Goal: Complete application form

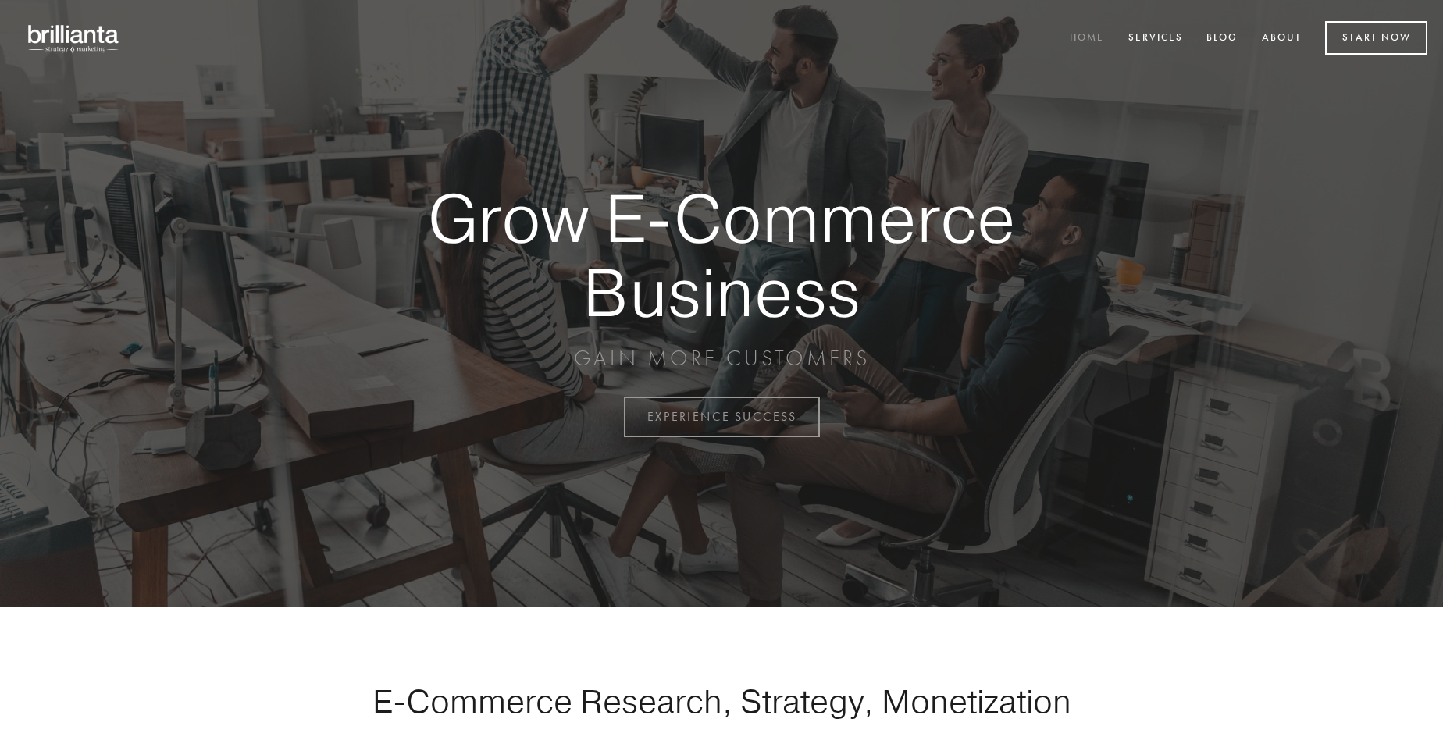
scroll to position [4093, 0]
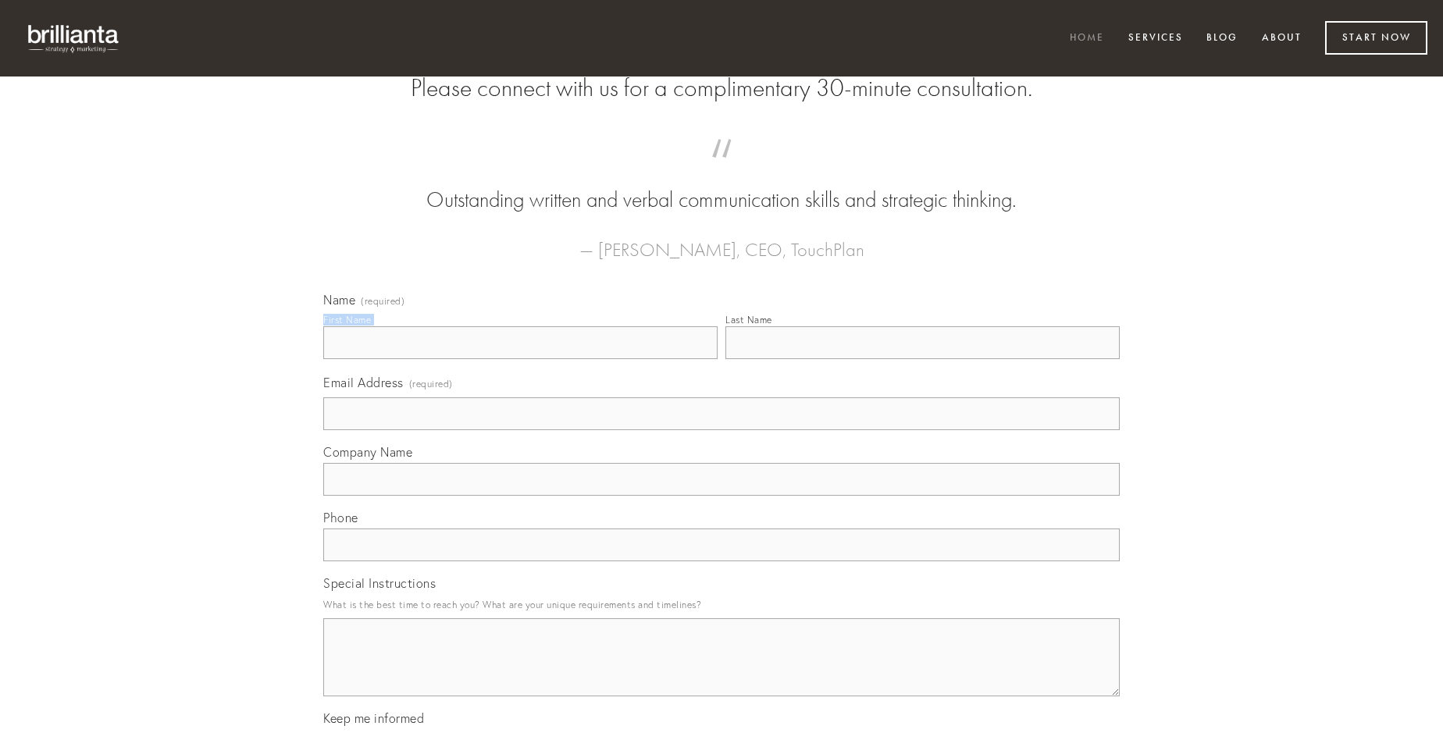
type input "[PERSON_NAME]"
click at [922, 359] on input "Last Name" at bounding box center [922, 342] width 394 height 33
type input "[PERSON_NAME]"
click at [722, 430] on input "Email Address (required)" at bounding box center [721, 413] width 797 height 33
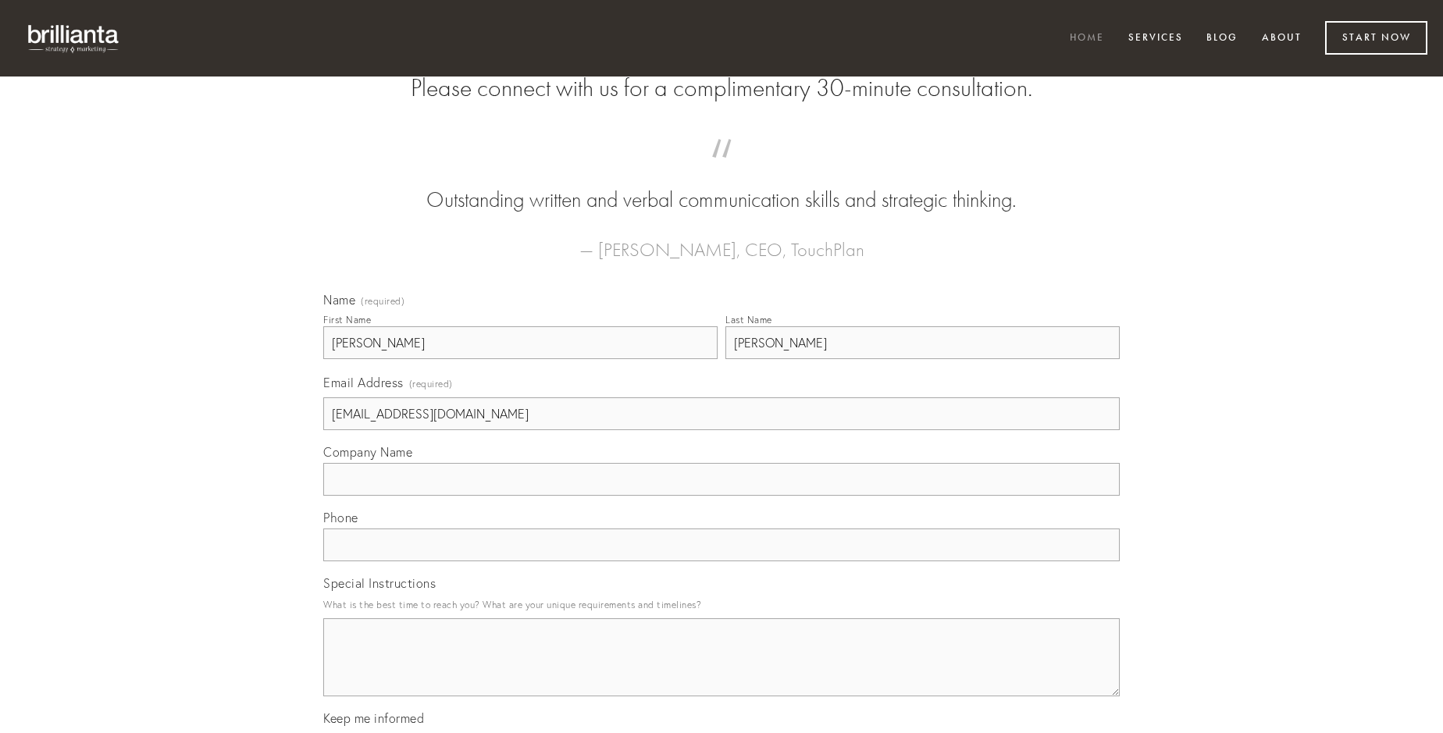
type input "[EMAIL_ADDRESS][DOMAIN_NAME]"
click at [722, 496] on input "Company Name" at bounding box center [721, 479] width 797 height 33
type input "decens"
click at [722, 561] on input "text" at bounding box center [721, 545] width 797 height 33
click at [722, 672] on textarea "Special Instructions" at bounding box center [721, 657] width 797 height 78
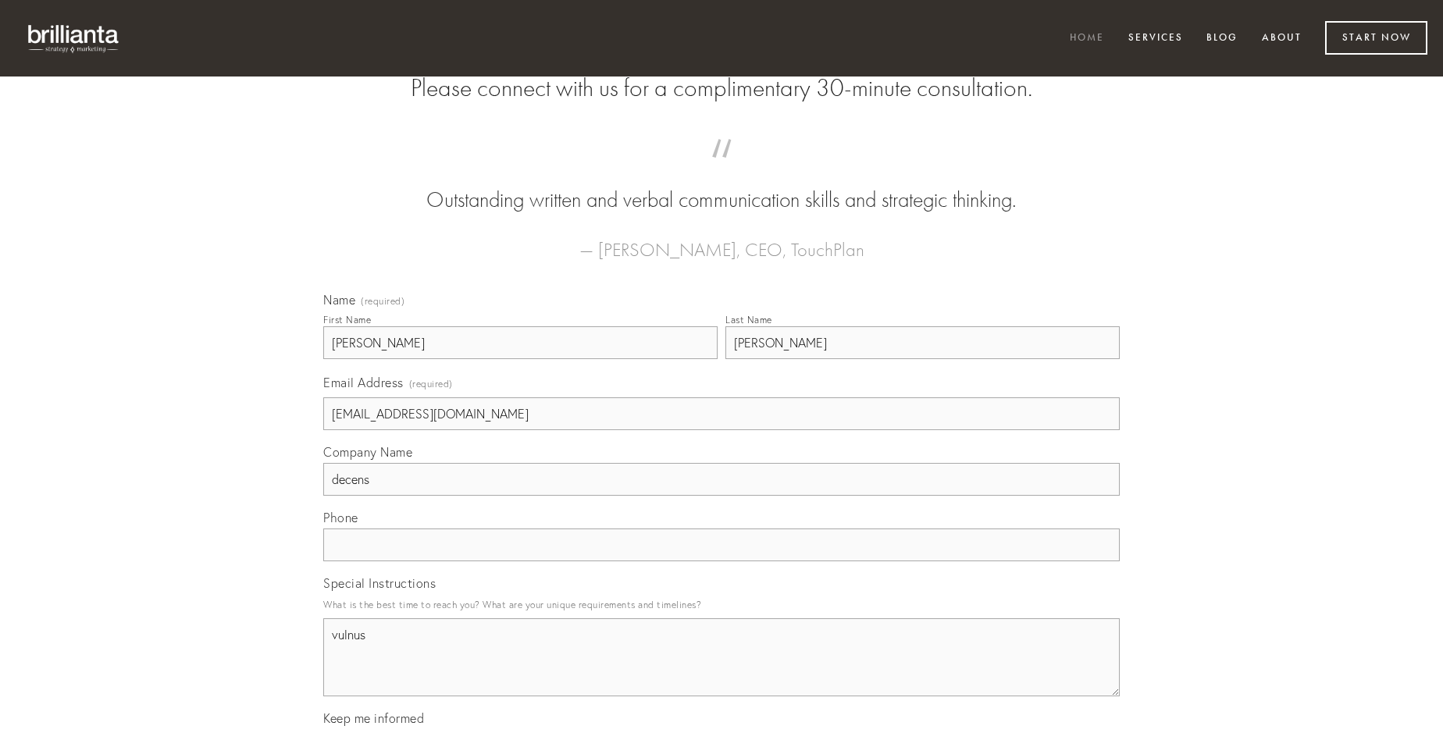
type textarea "vulnus"
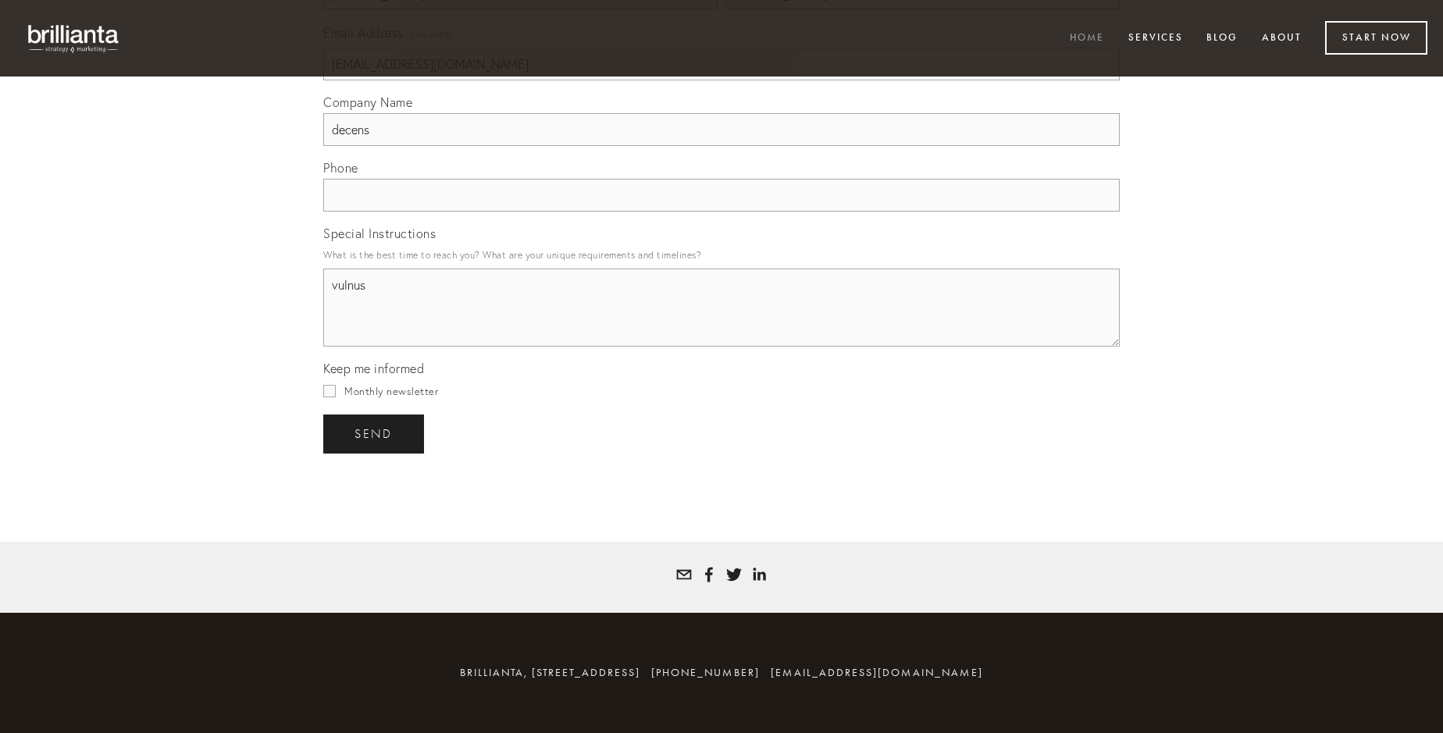
click at [375, 433] on span "send" at bounding box center [374, 434] width 38 height 14
